Goal: Transaction & Acquisition: Download file/media

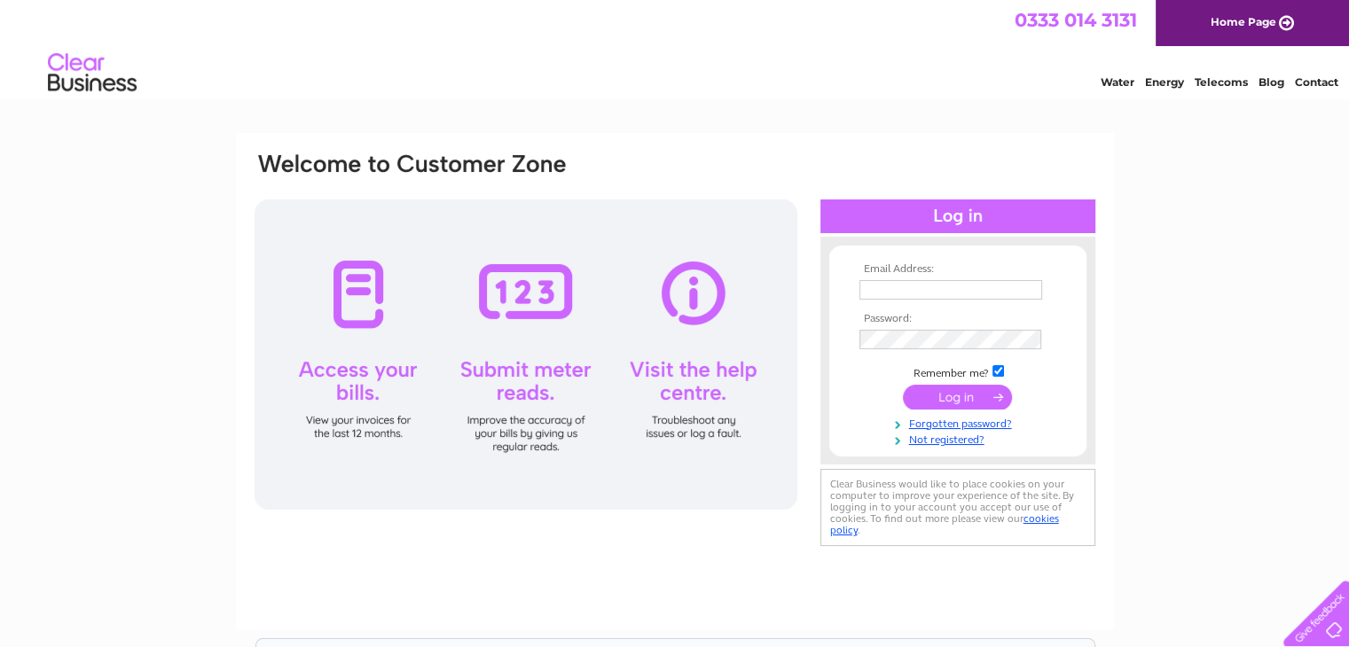
type input "chippyjunction2024@gmail.com"
click at [947, 393] on input "submit" at bounding box center [957, 397] width 109 height 25
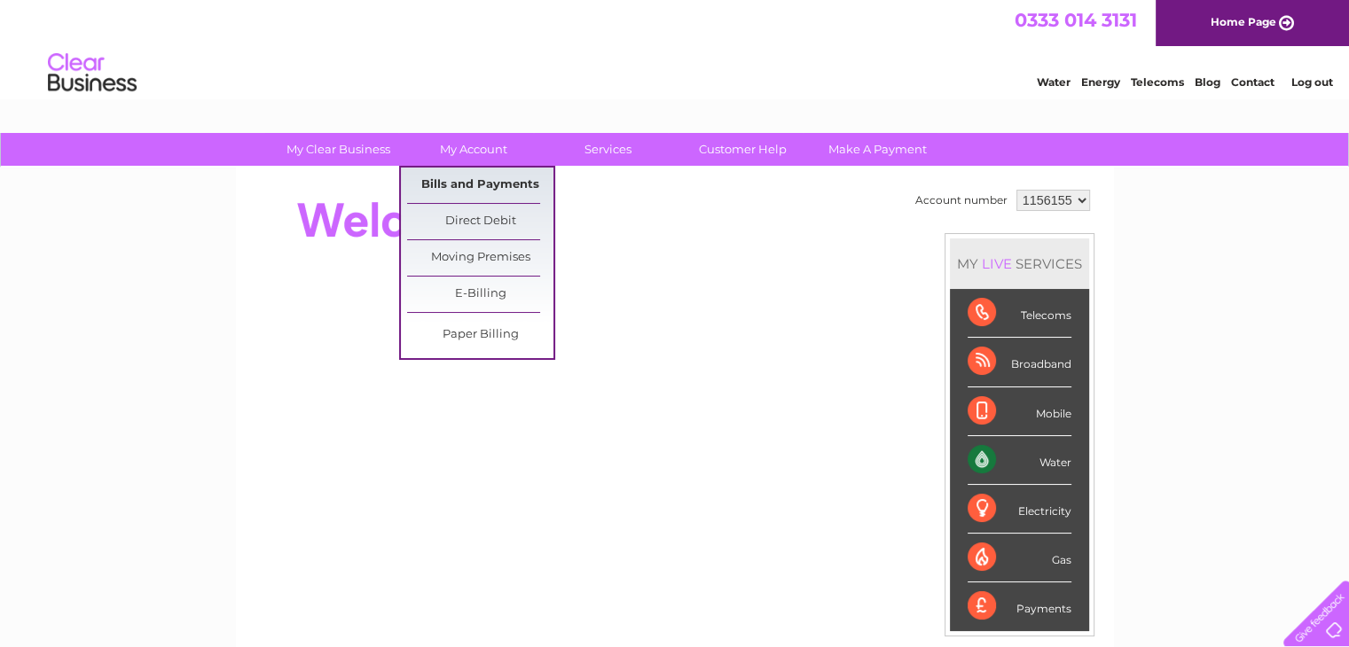
click at [486, 177] on link "Bills and Payments" at bounding box center [480, 185] width 146 height 35
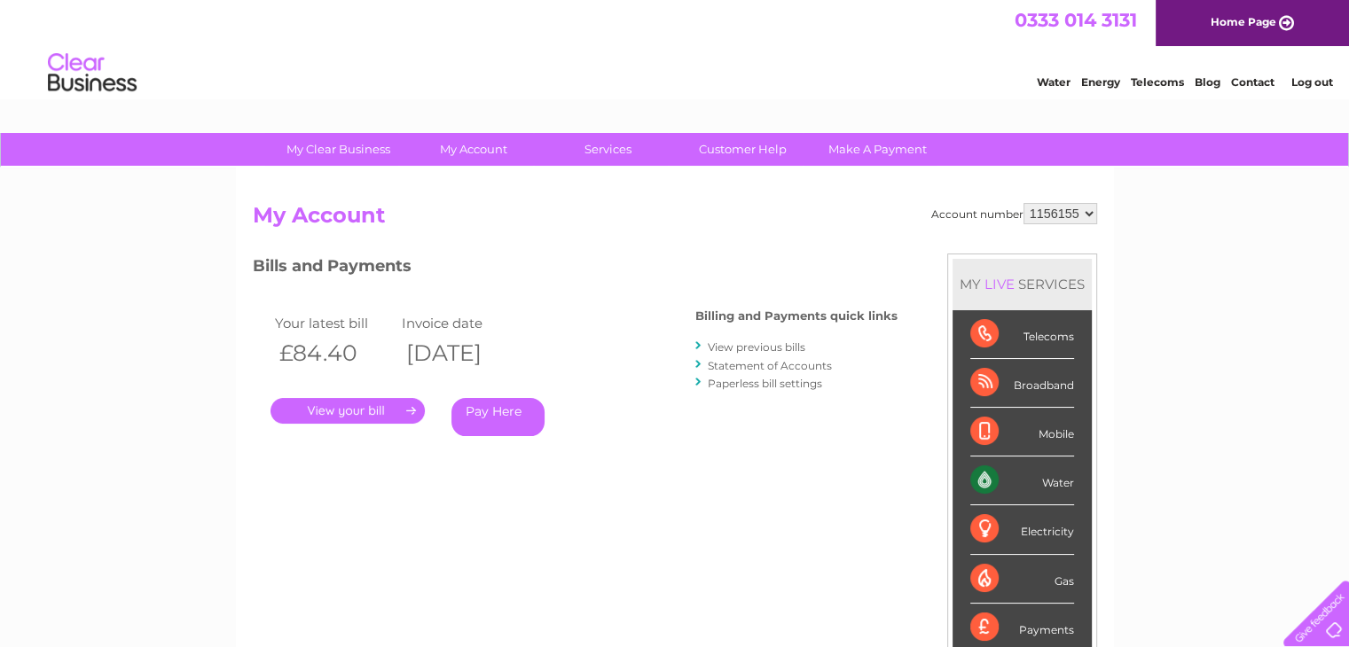
click at [379, 412] on link "." at bounding box center [347, 411] width 154 height 26
click at [511, 339] on th "[DATE]" at bounding box center [461, 353] width 128 height 36
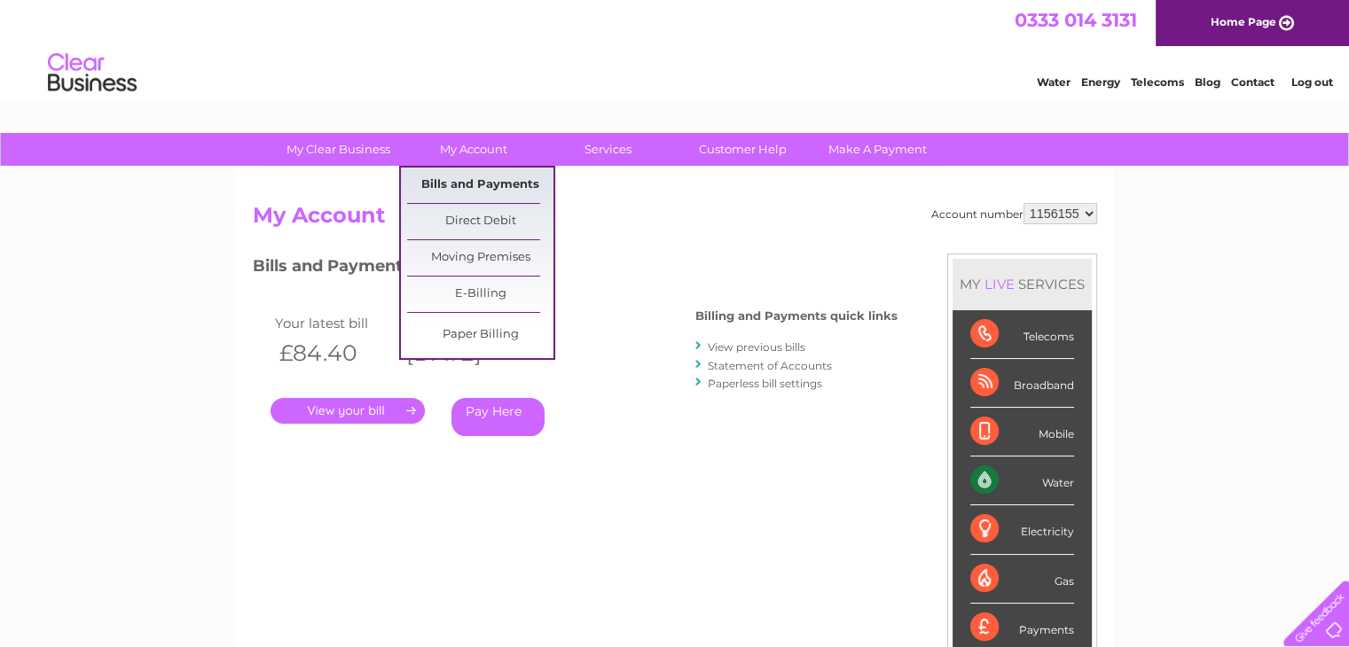
click at [473, 180] on link "Bills and Payments" at bounding box center [480, 185] width 146 height 35
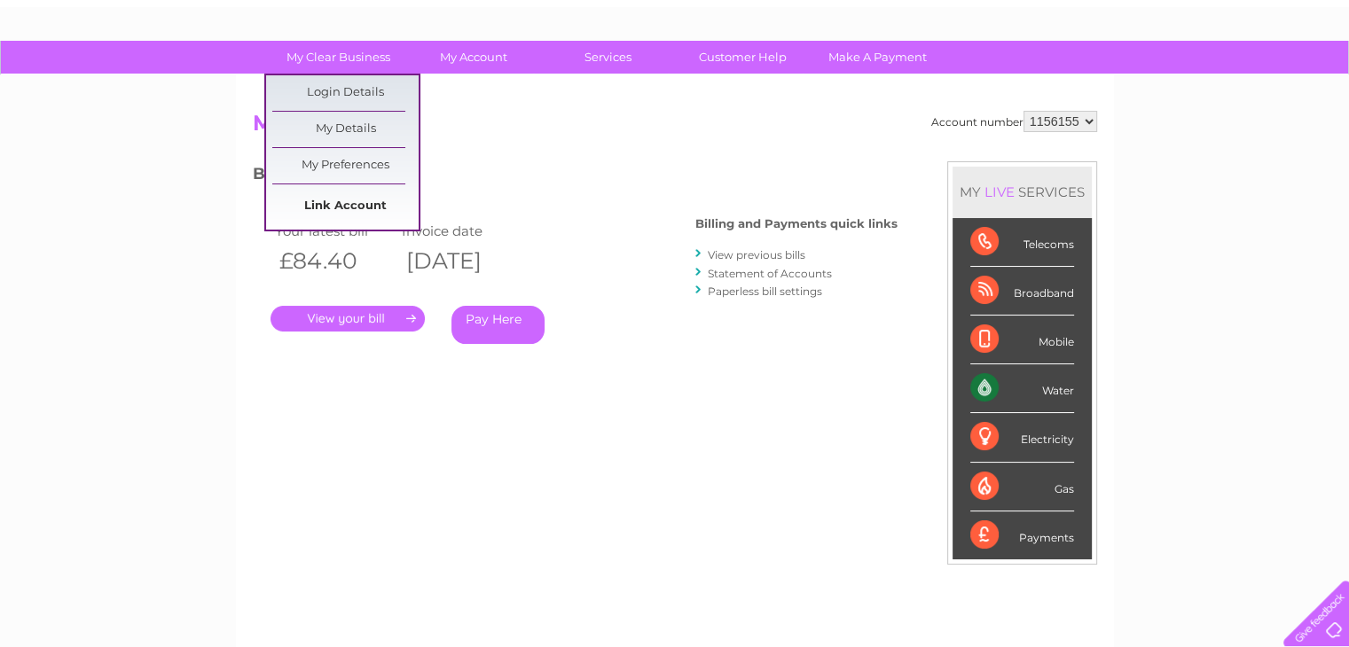
scroll to position [102, 0]
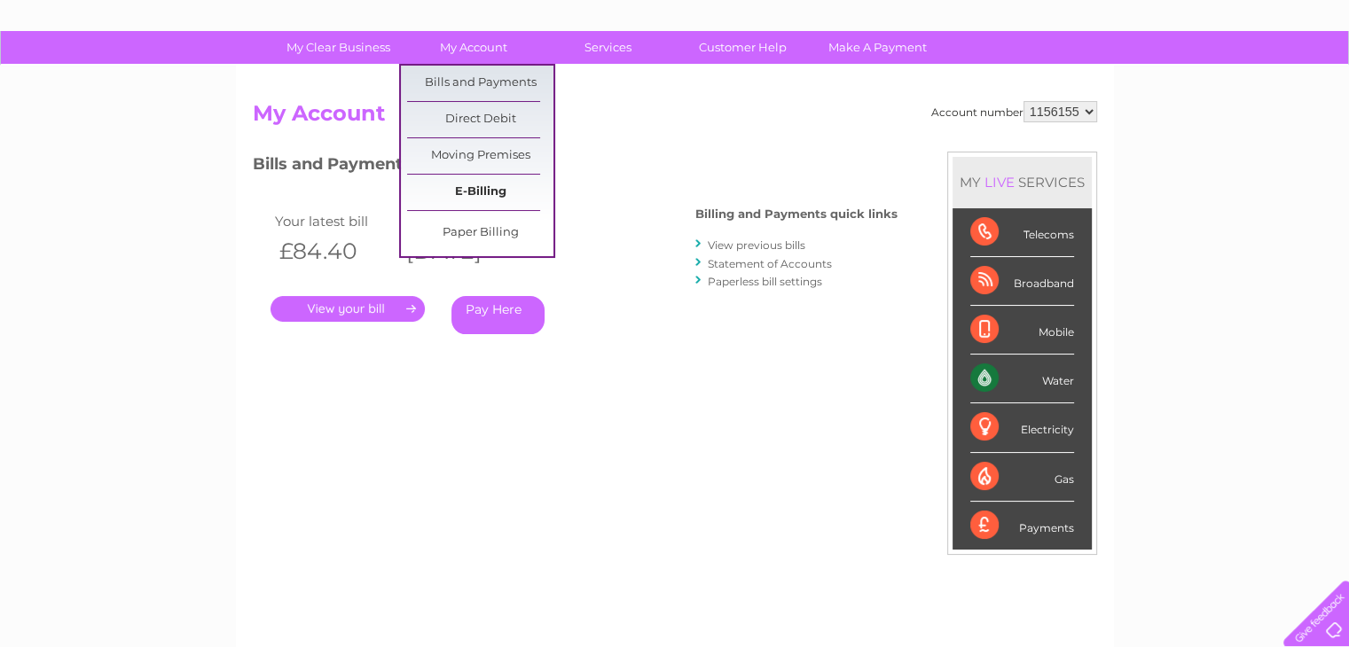
click at [488, 188] on link "E-Billing" at bounding box center [480, 192] width 146 height 35
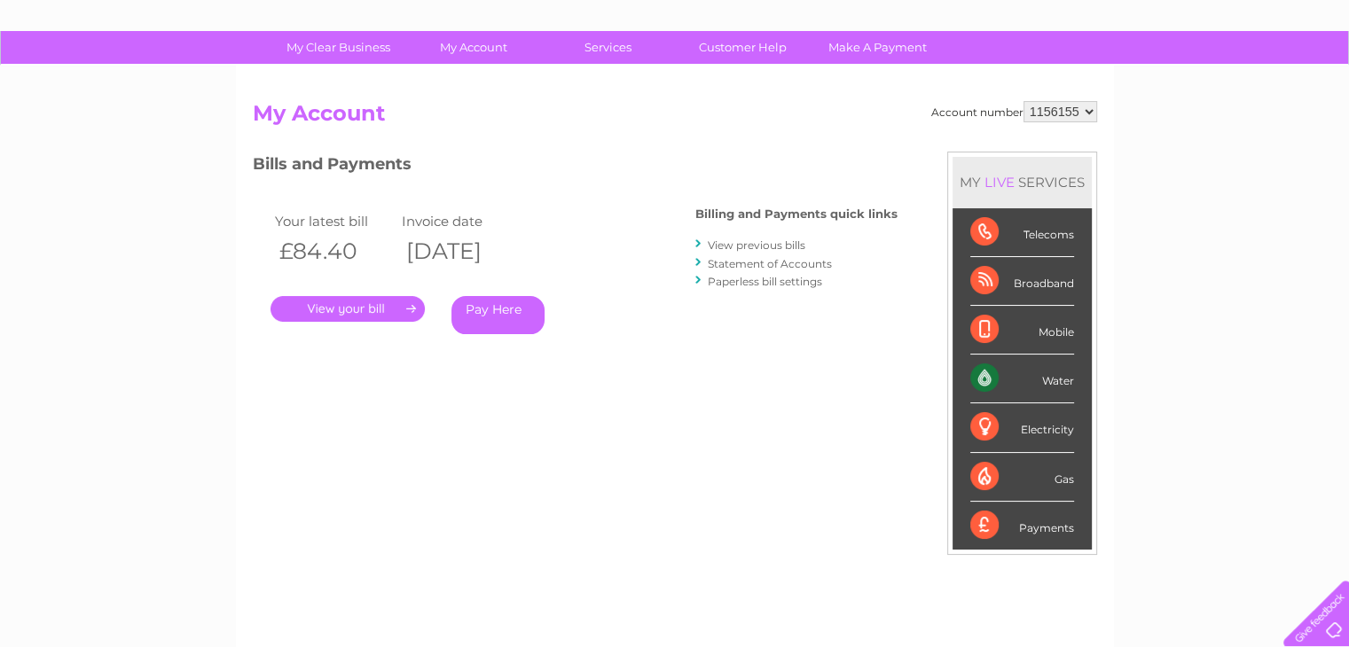
click at [489, 221] on td "Invoice date" at bounding box center [461, 221] width 128 height 24
click at [919, 132] on h2 "My Account" at bounding box center [675, 118] width 844 height 34
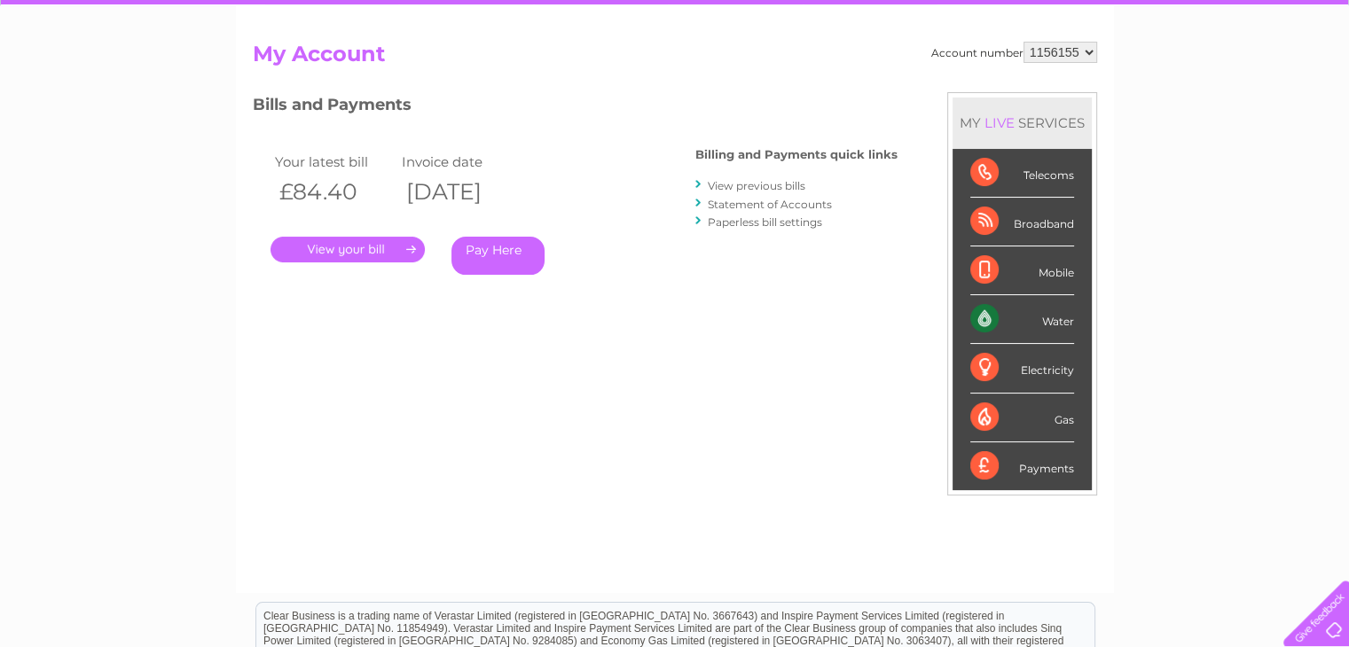
scroll to position [167, 0]
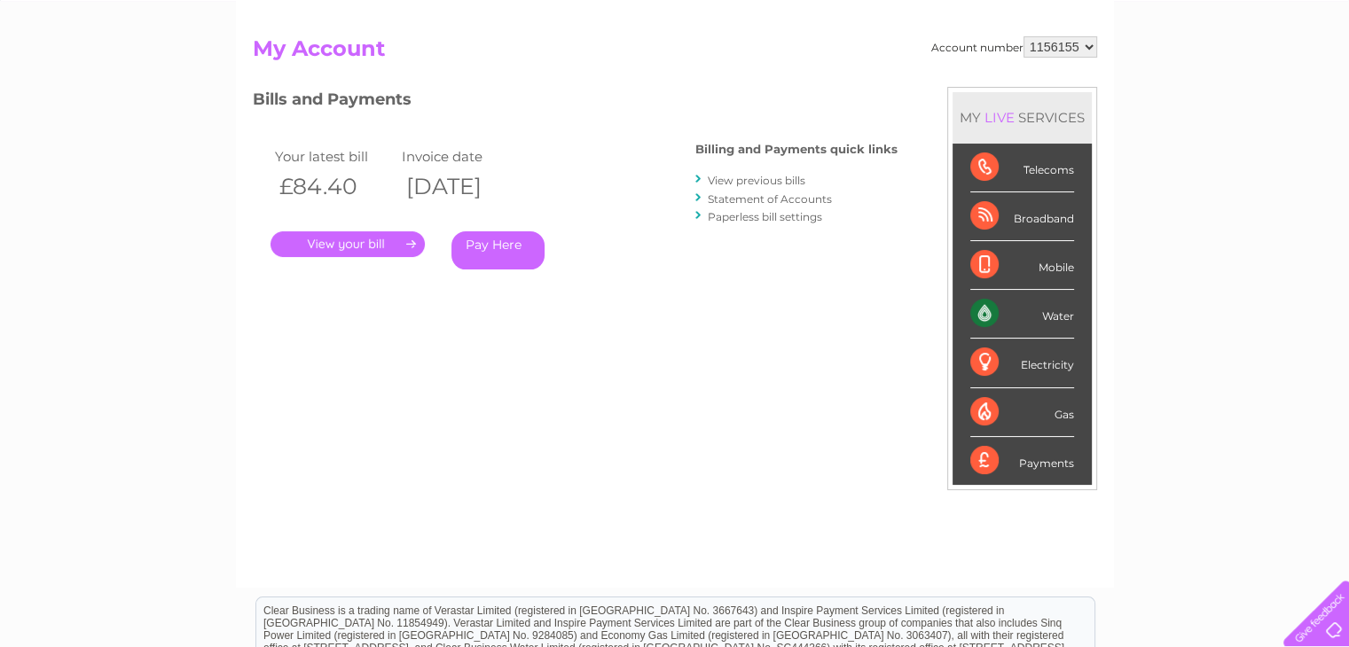
click at [1018, 464] on div "Payments" at bounding box center [1022, 461] width 104 height 48
click at [1041, 458] on div "Payments" at bounding box center [1022, 461] width 104 height 48
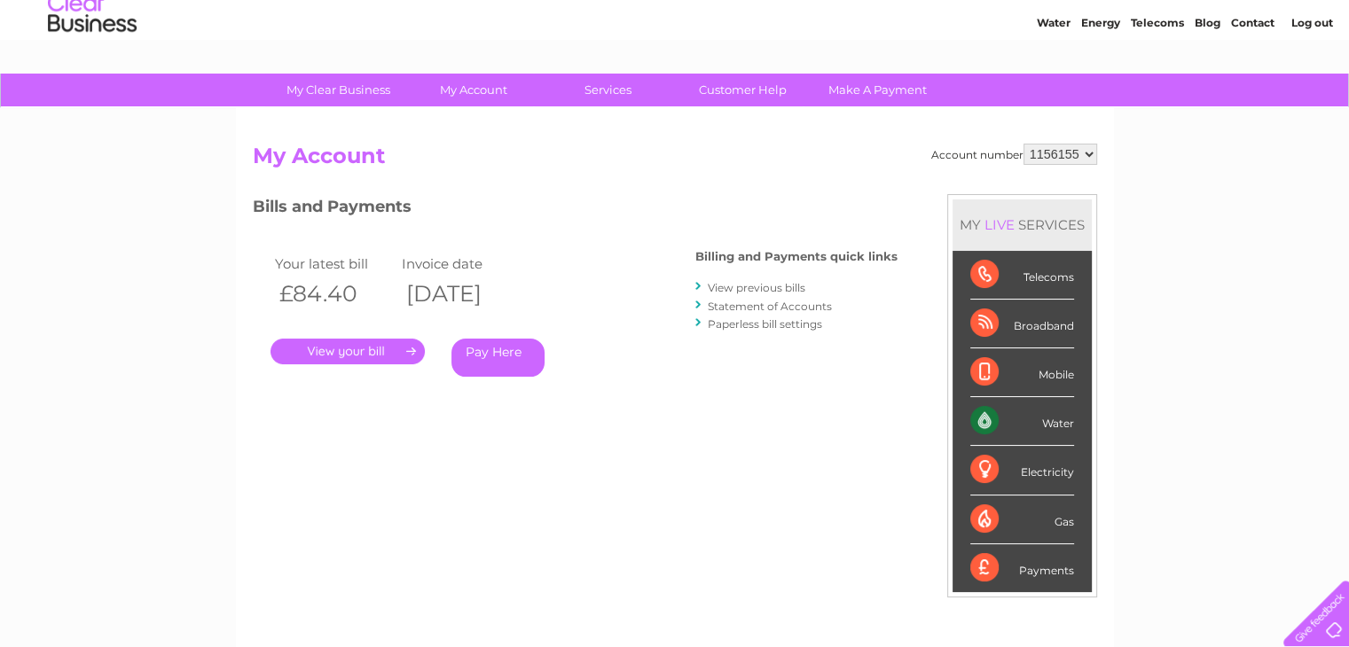
scroll to position [0, 0]
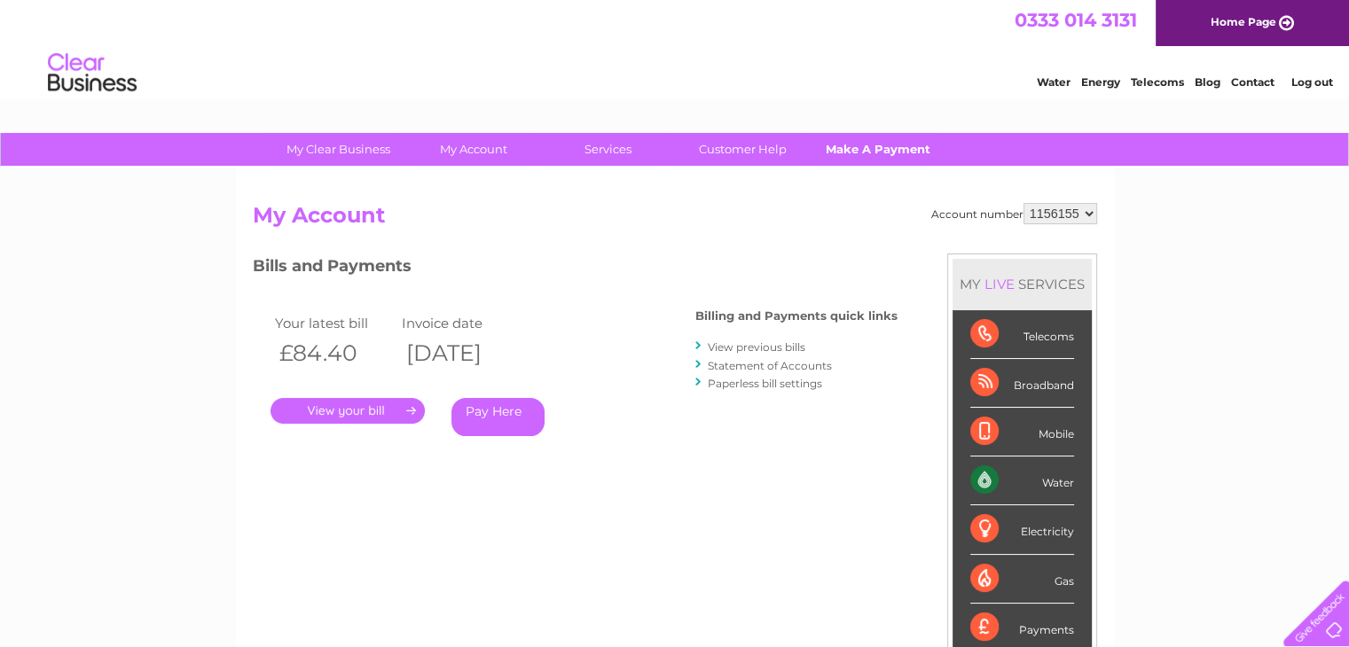
click at [869, 148] on link "Make A Payment" at bounding box center [877, 149] width 146 height 33
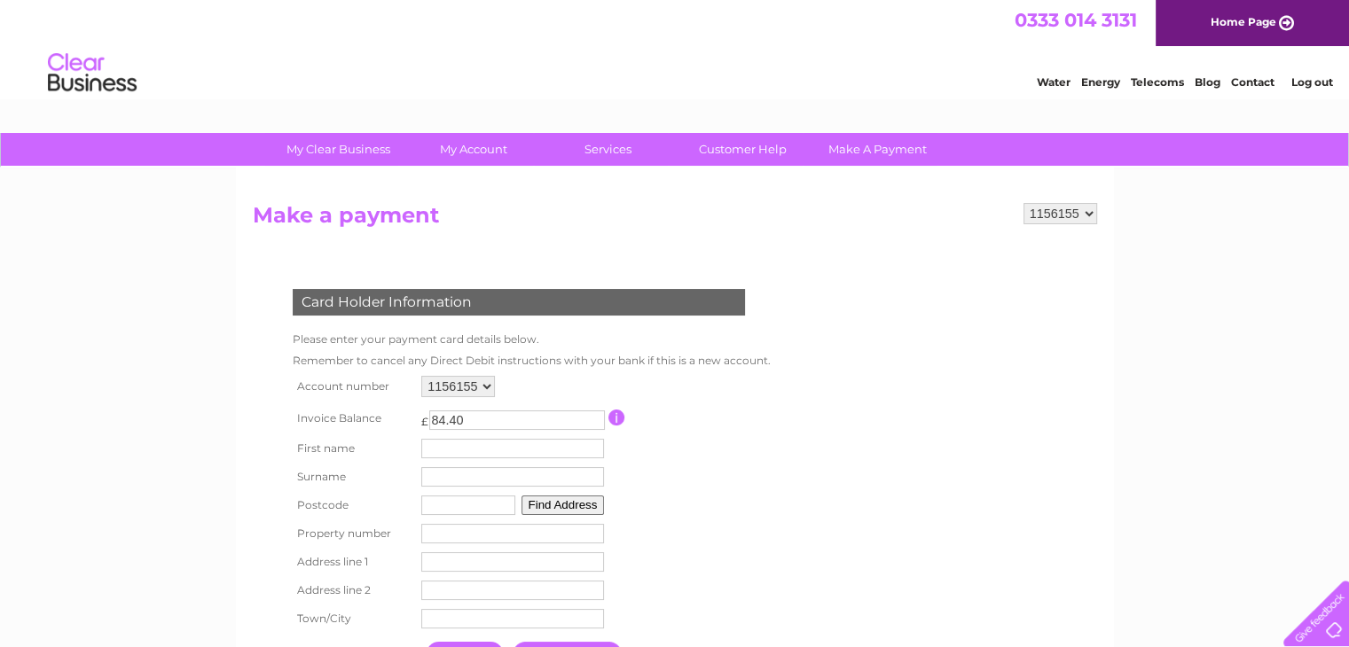
click at [1068, 203] on select "1156155" at bounding box center [1060, 213] width 74 height 21
click at [869, 255] on form "1156155 Make a payment Card Holder Information Please enter your payment card d…" at bounding box center [675, 458] width 844 height 510
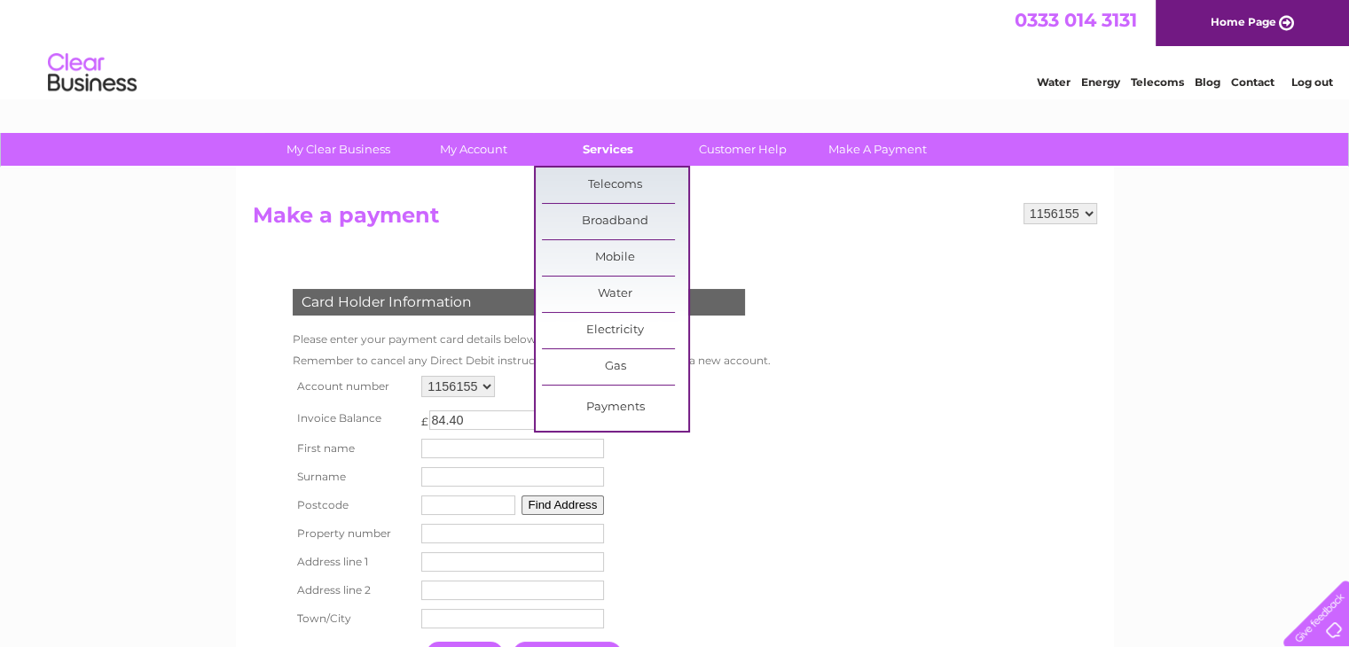
click at [617, 150] on link "Services" at bounding box center [608, 149] width 146 height 33
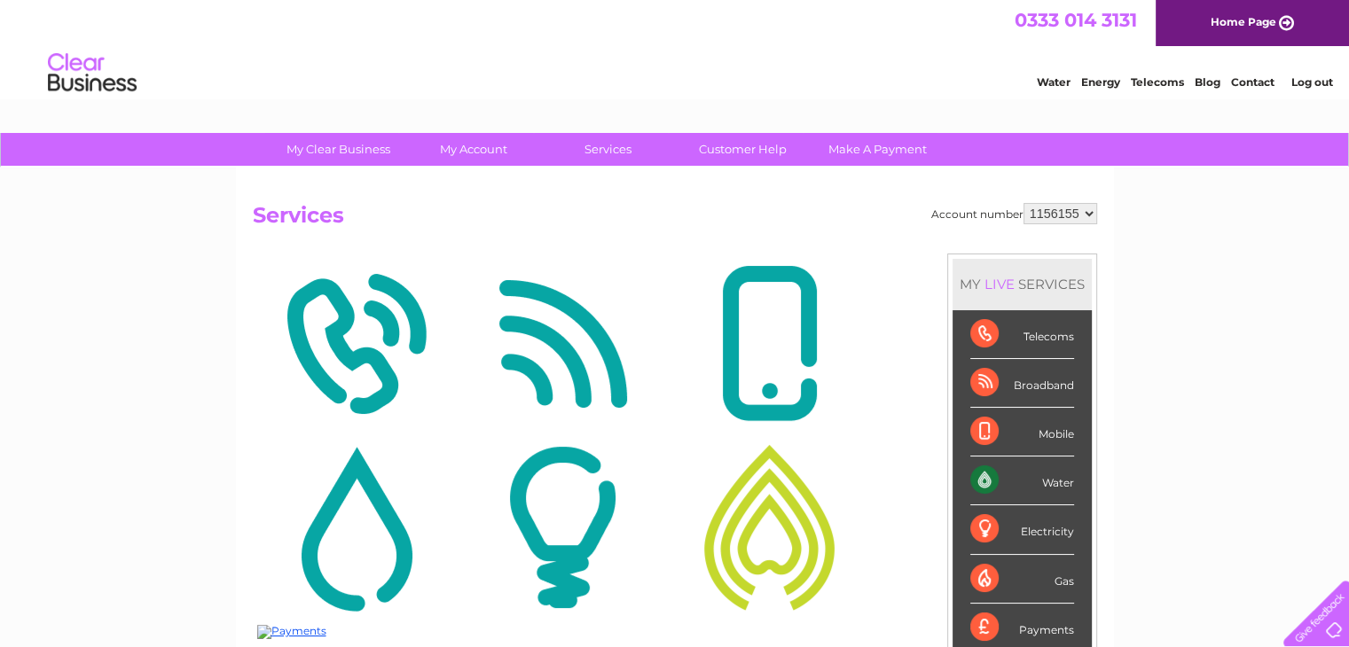
click at [1163, 82] on link "Telecoms" at bounding box center [1156, 81] width 53 height 13
click at [1048, 84] on link "Water" at bounding box center [1053, 81] width 34 height 13
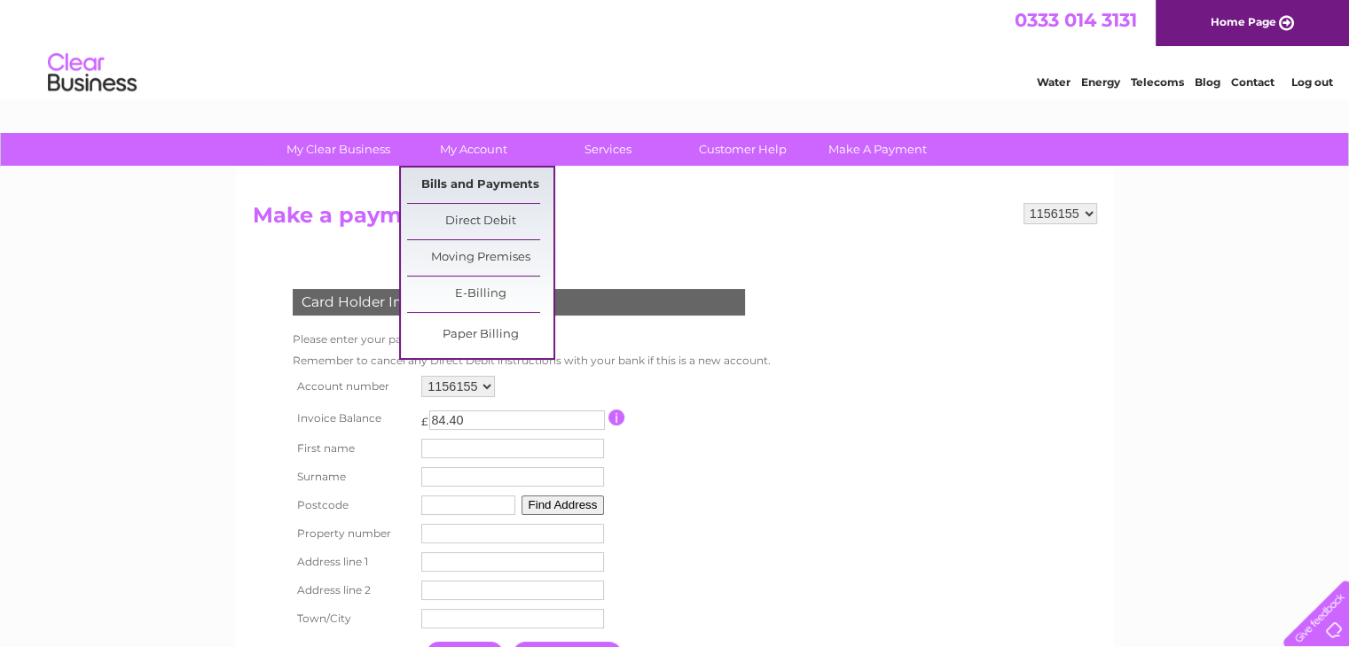
click at [471, 188] on link "Bills and Payments" at bounding box center [480, 185] width 146 height 35
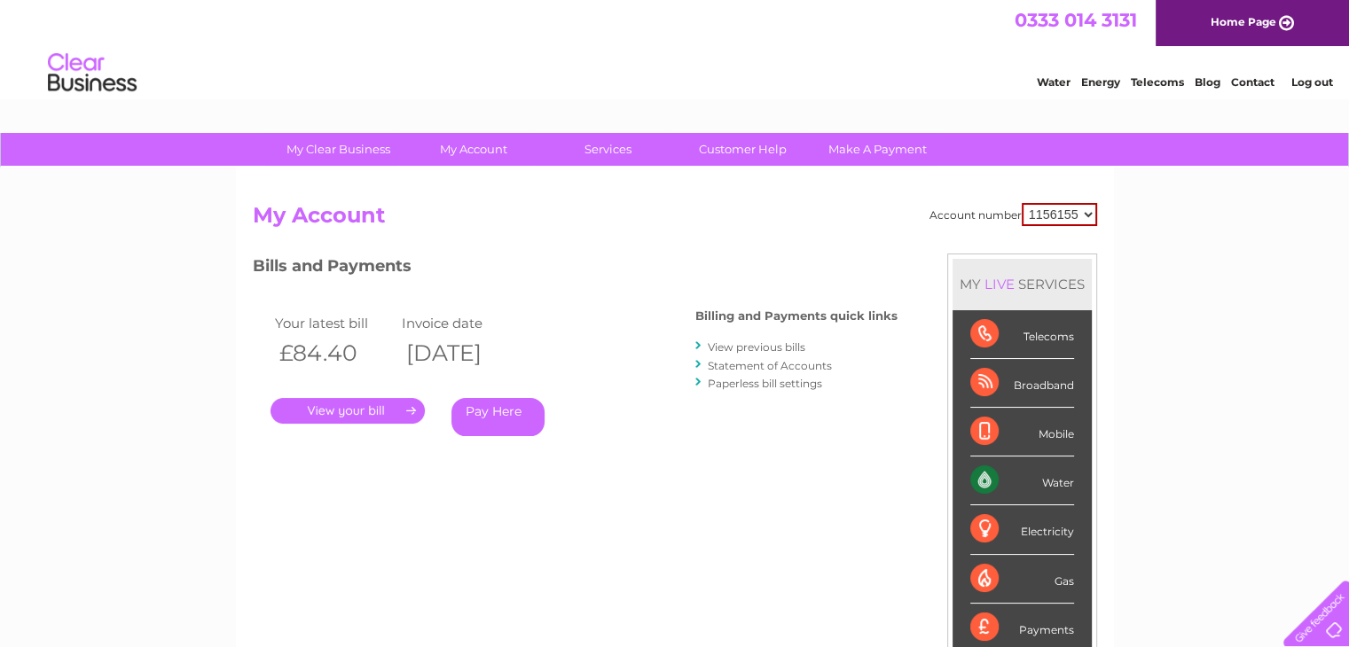
click at [514, 354] on th "02/09/2025" at bounding box center [461, 353] width 128 height 36
click at [525, 359] on th "02/09/2025" at bounding box center [461, 353] width 128 height 36
click at [700, 347] on div at bounding box center [699, 346] width 8 height 17
click at [722, 345] on link "View previous bills" at bounding box center [757, 346] width 98 height 13
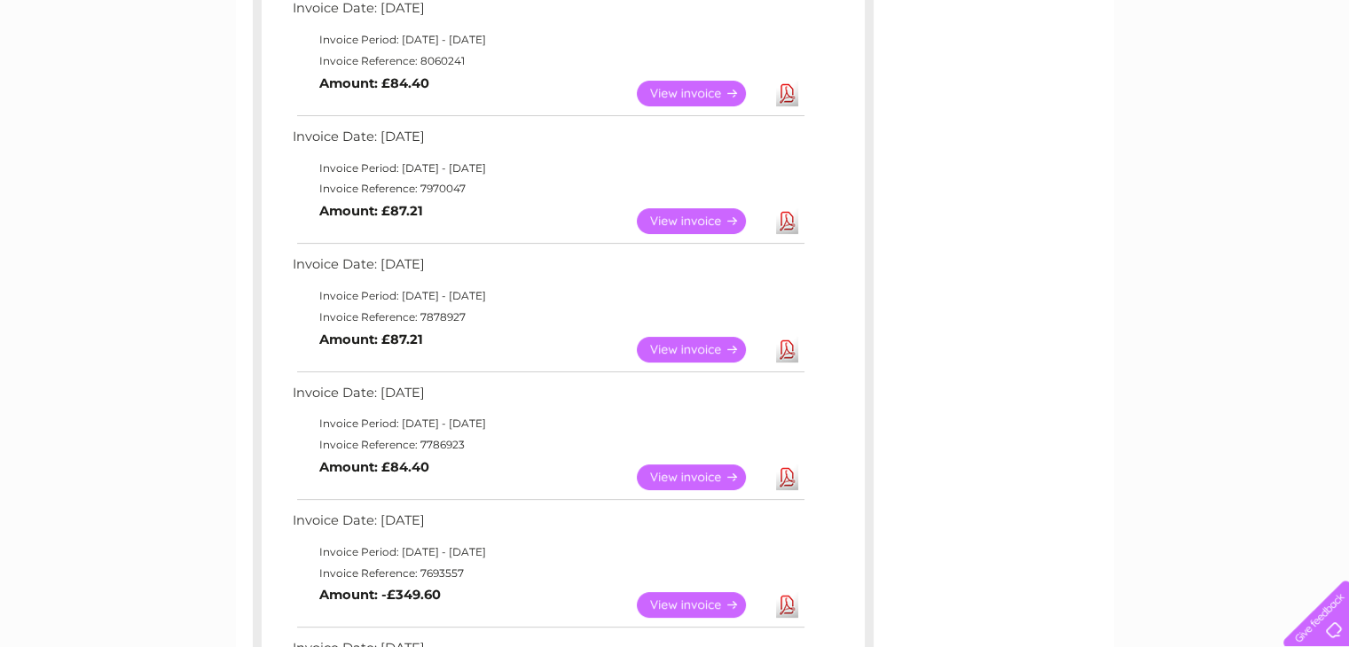
scroll to position [333, 0]
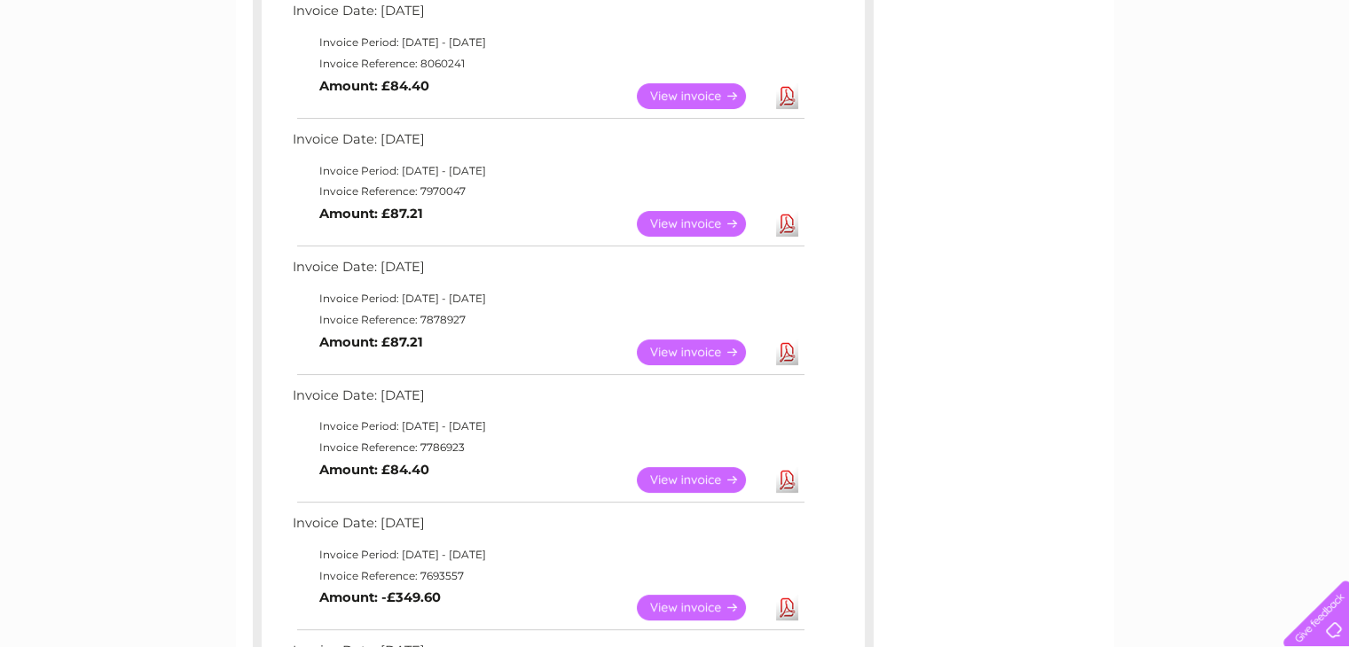
click at [690, 350] on link "View" at bounding box center [702, 353] width 130 height 26
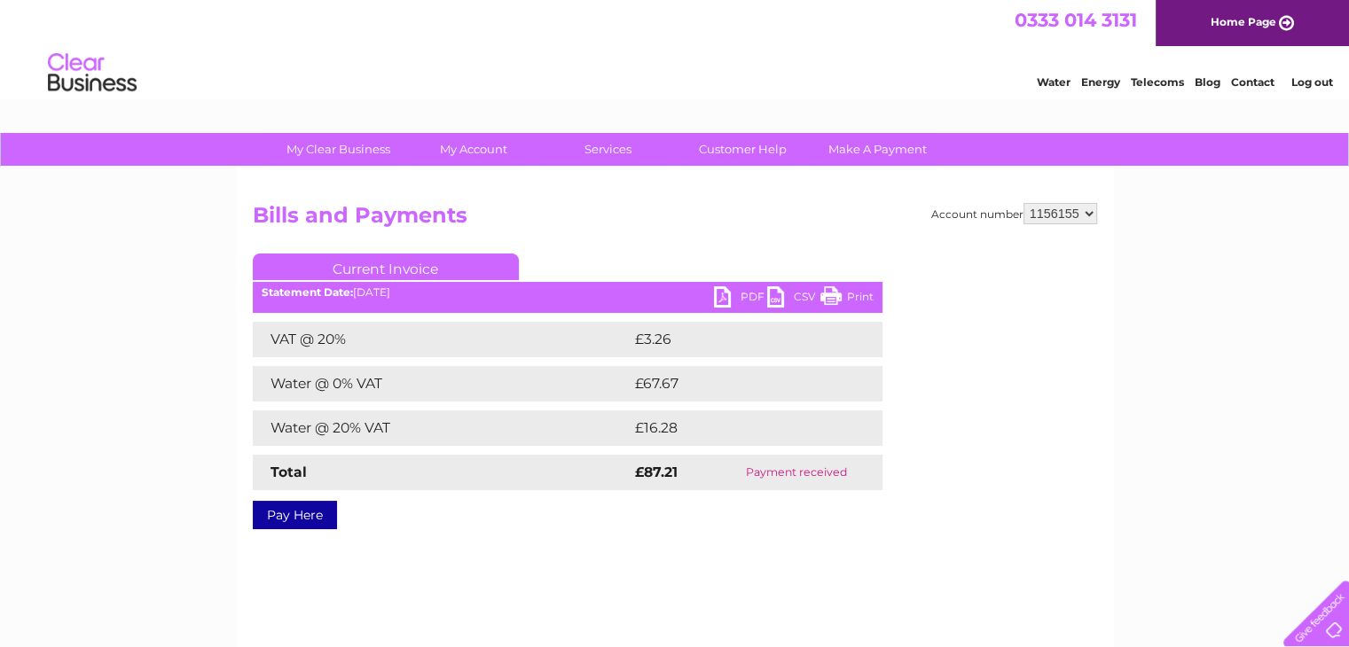
click at [737, 296] on link "PDF" at bounding box center [740, 299] width 53 height 26
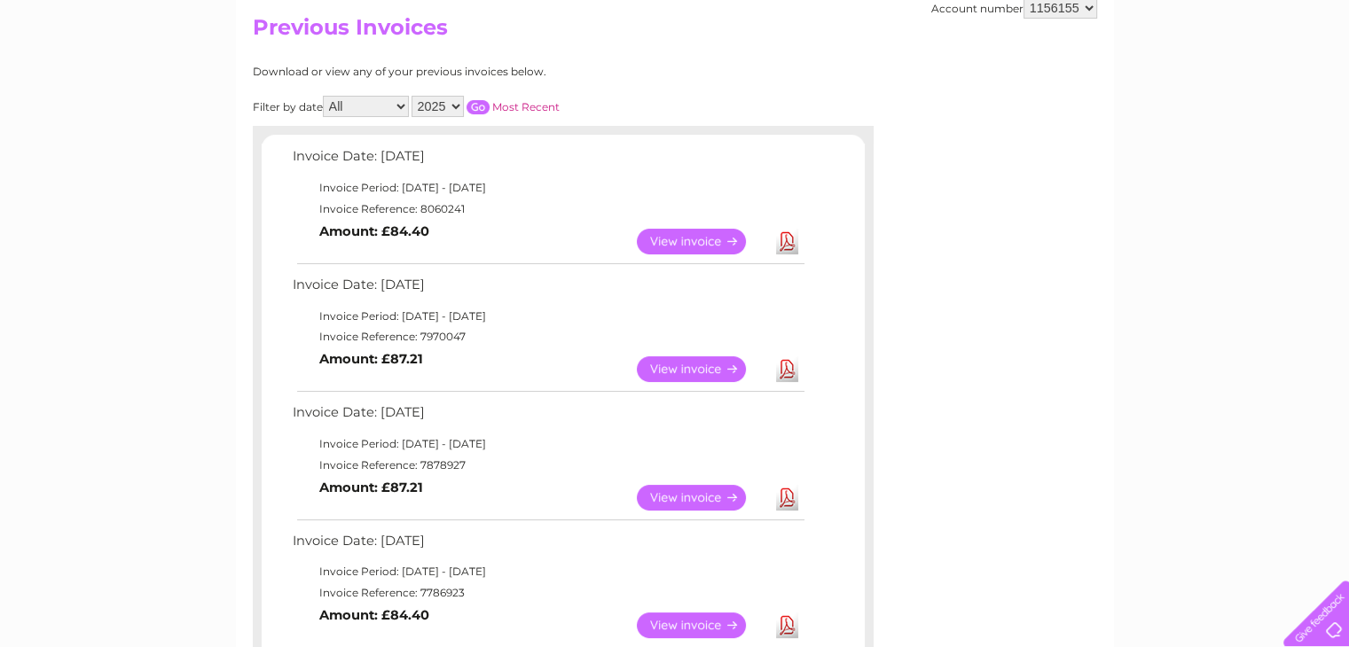
scroll to position [187, 0]
click at [784, 239] on link "Download" at bounding box center [787, 243] width 22 height 26
click at [784, 371] on link "Download" at bounding box center [787, 370] width 22 height 26
